Goal: Use online tool/utility

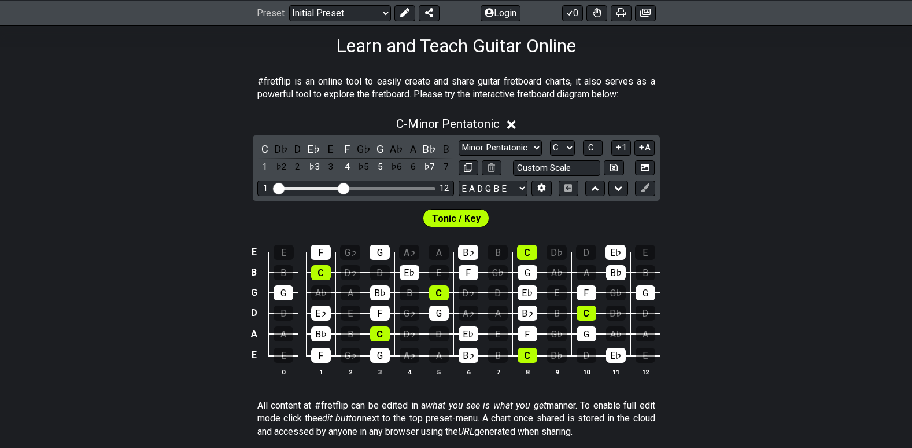
scroll to position [187, 0]
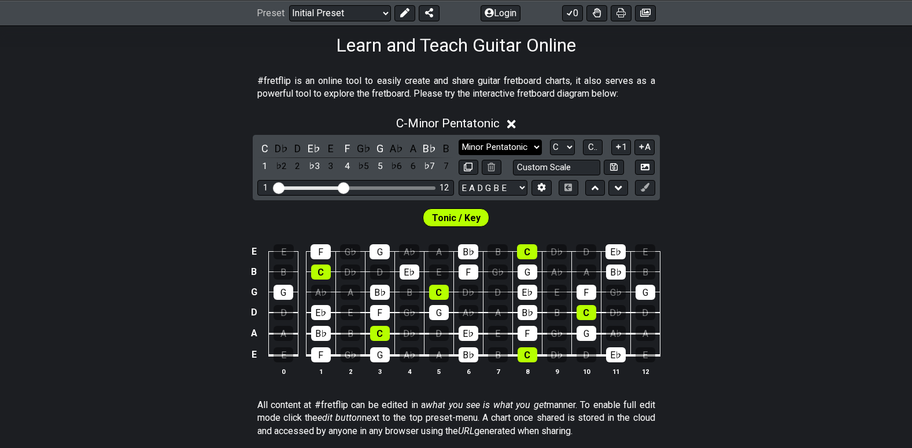
click at [539, 149] on select "Minor Pentatonic Click to edit Minor Pentatonic Major Pentatonic Minor Blues Ma…" at bounding box center [500, 147] width 83 height 16
click at [167, 178] on div "C - Minor Pentatonic C D♭ D E♭ E F G♭ G A♭ A B♭ B 1 ♭2 2 ♭3 3 4 ♭5 5 ♭6 6 ♭7 7 …" at bounding box center [456, 250] width 912 height 282
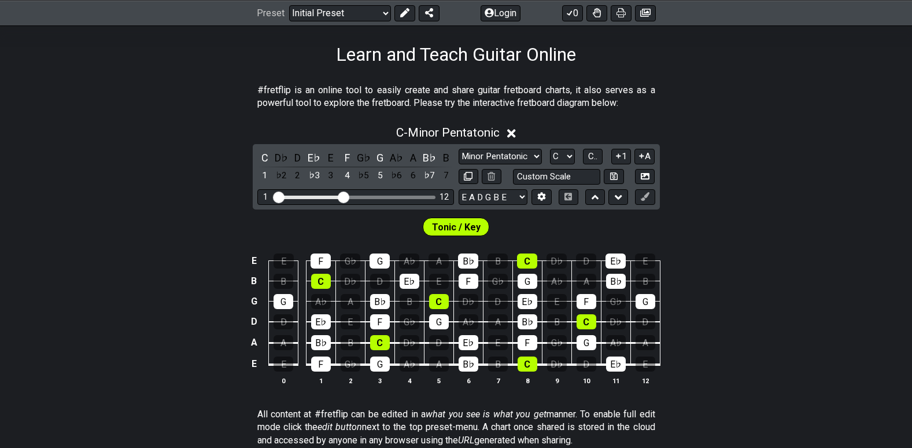
scroll to position [179, 0]
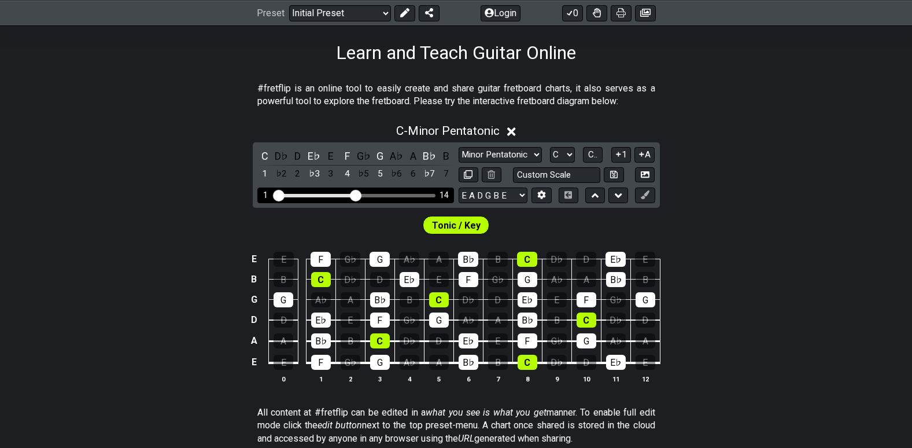
drag, startPoint x: 344, startPoint y: 190, endPoint x: 358, endPoint y: 196, distance: 14.8
click at [358, 194] on input "Visible fret range" at bounding box center [356, 194] width 164 height 0
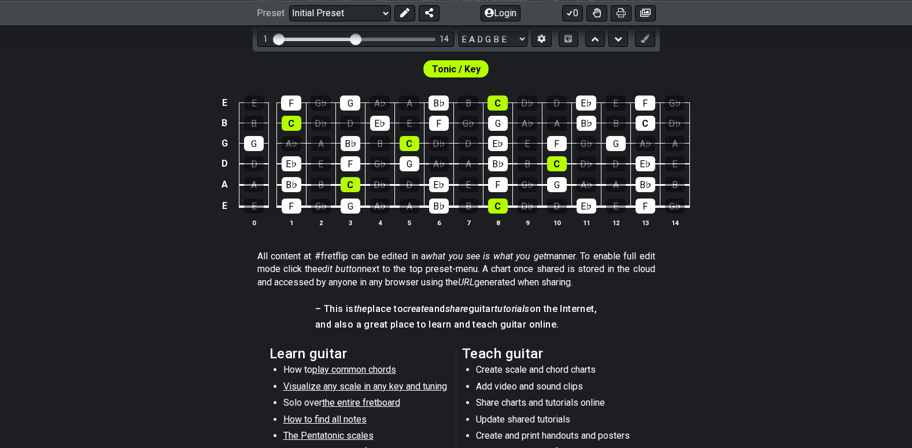
scroll to position [336, 0]
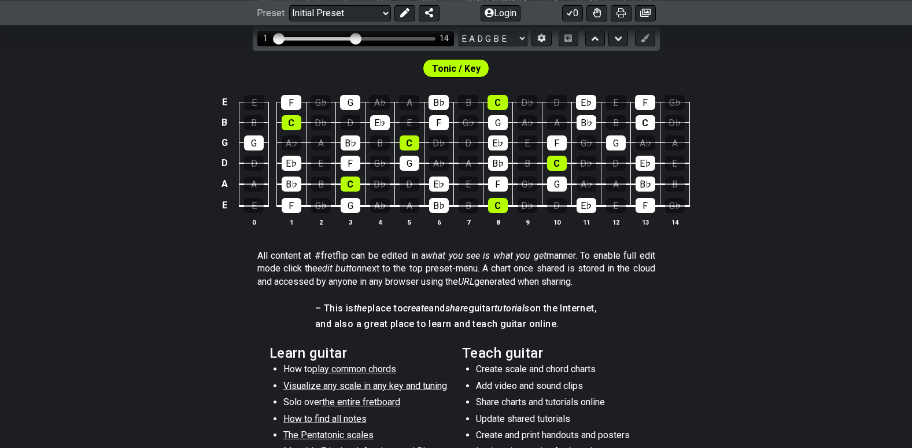
click at [373, 39] on div "Visible fret range" at bounding box center [355, 38] width 160 height 3
click at [381, 35] on div "1 14" at bounding box center [355, 39] width 197 height 16
click at [364, 38] on input "Visible fret range" at bounding box center [356, 38] width 164 height 0
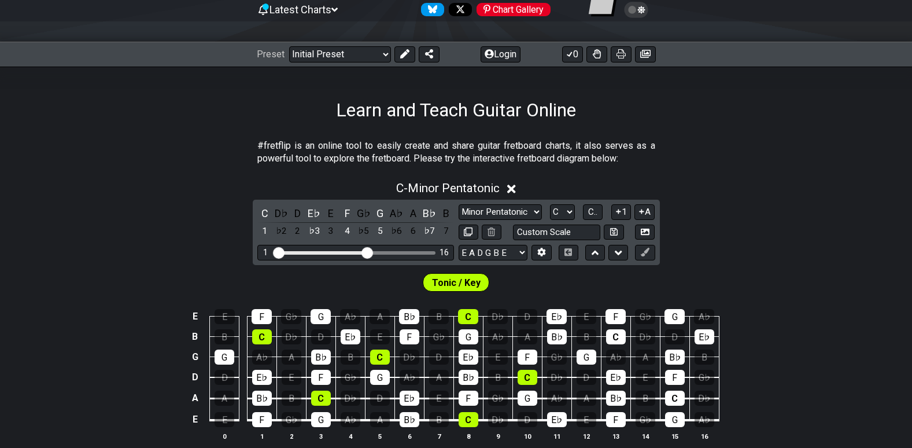
scroll to position [121, 0]
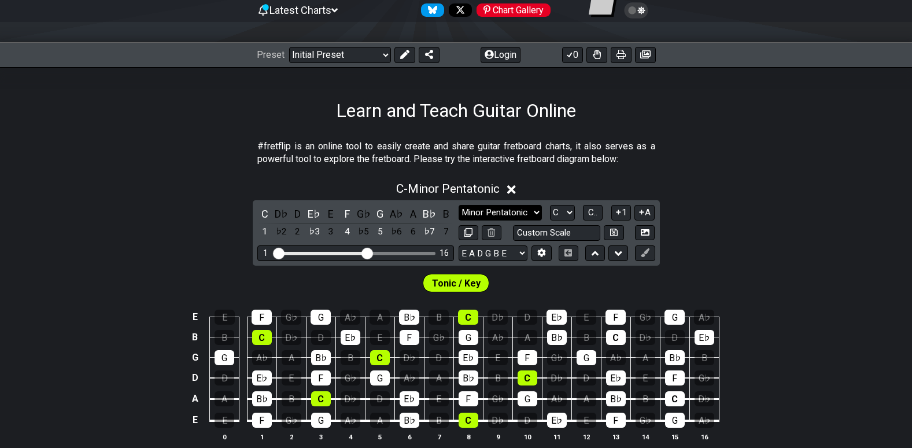
click at [521, 209] on select "Minor Pentatonic Click to edit Minor Pentatonic Major Pentatonic Minor Blues Ma…" at bounding box center [500, 213] width 83 height 16
click at [459, 205] on select "Minor Pentatonic Click to edit Minor Pentatonic Major Pentatonic Minor Blues Ma…" at bounding box center [500, 213] width 83 height 16
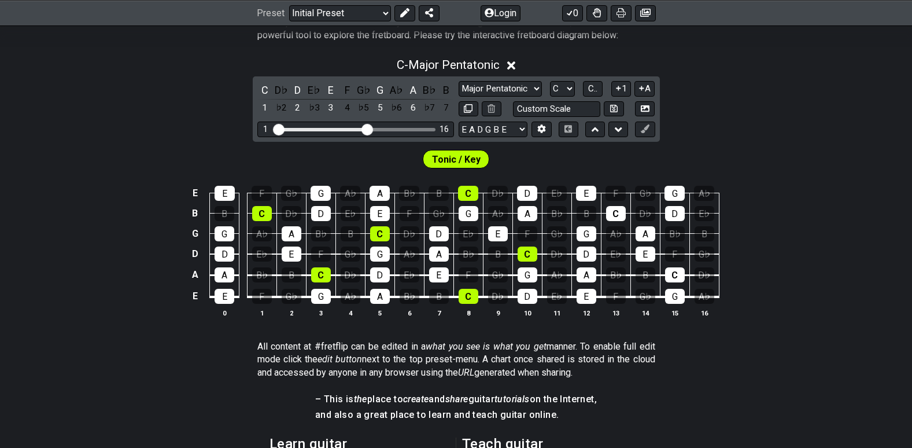
scroll to position [246, 0]
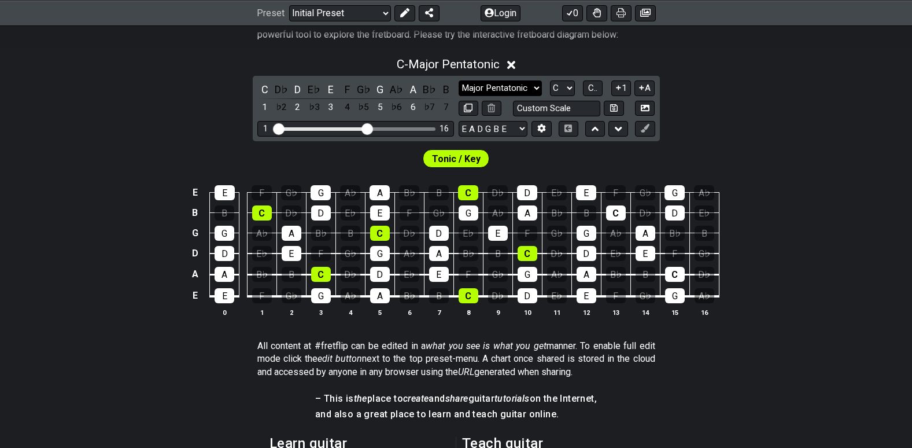
click at [536, 90] on select "Minor Pentatonic Click to edit Minor Pentatonic Major Pentatonic Minor Blues Ma…" at bounding box center [500, 88] width 83 height 16
select select "Major / [PERSON_NAME]"
click at [459, 80] on select "Minor Pentatonic Click to edit Minor Pentatonic Major Pentatonic Minor Blues Ma…" at bounding box center [500, 88] width 83 height 16
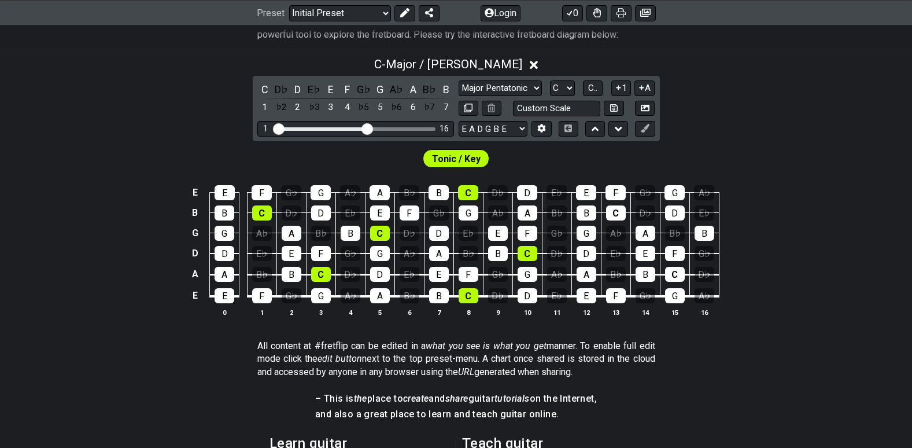
click at [808, 320] on div "E E F G♭ G A♭ A B♭ B C D♭ D E♭ E F G♭ G A♭ B B C D♭ D E♭ E F G♭ G A♭ A B♭ B C D…" at bounding box center [456, 251] width 912 height 163
click at [826, 254] on div "E E F G♭ G A♭ A B♭ B C D♭ D E♭ E F G♭ G A♭ B B C D♭ D E♭ E F G♭ G A♭ A B♭ B C D…" at bounding box center [456, 251] width 912 height 163
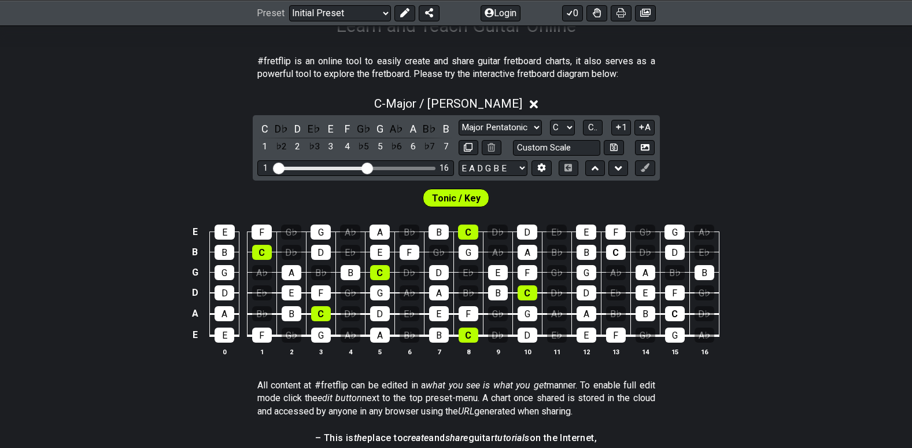
scroll to position [208, 0]
